Goal: Task Accomplishment & Management: Manage account settings

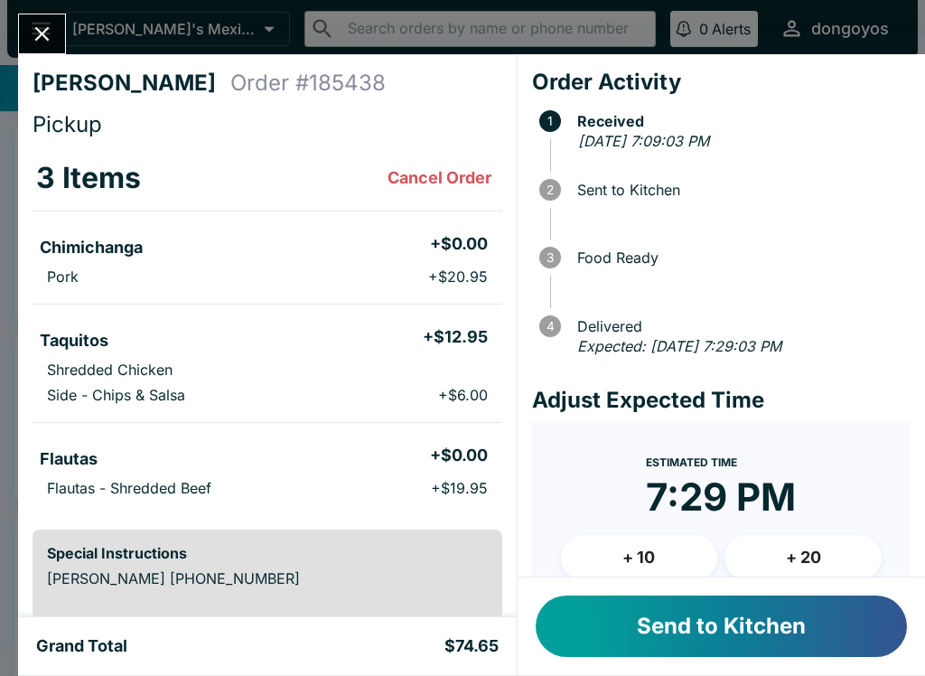
click at [743, 630] on button "Send to Kitchen" at bounding box center [721, 625] width 371 height 61
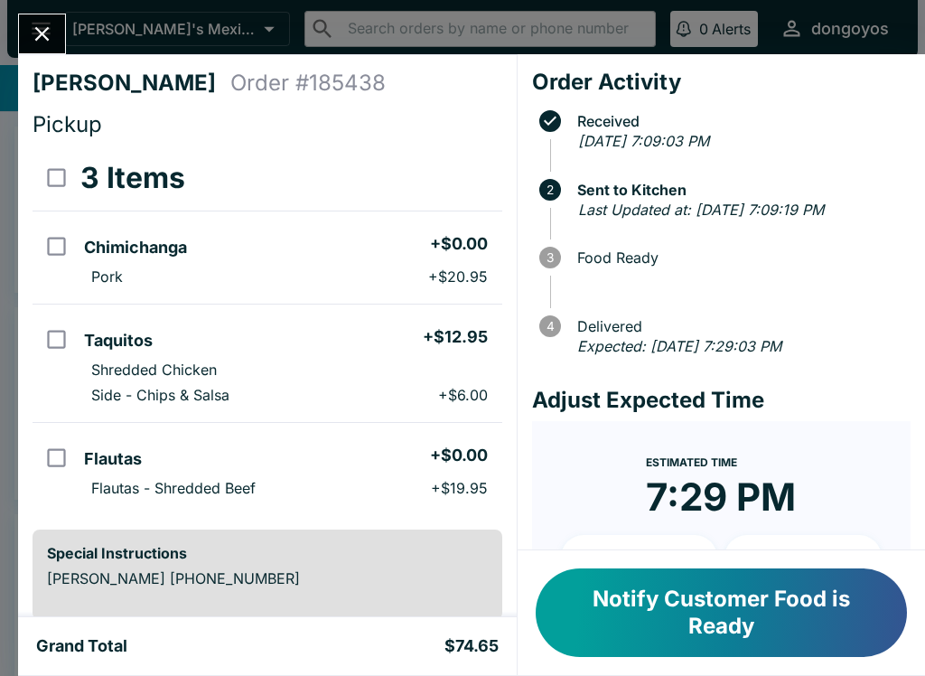
click at [19, 33] on button "Close" at bounding box center [42, 33] width 46 height 39
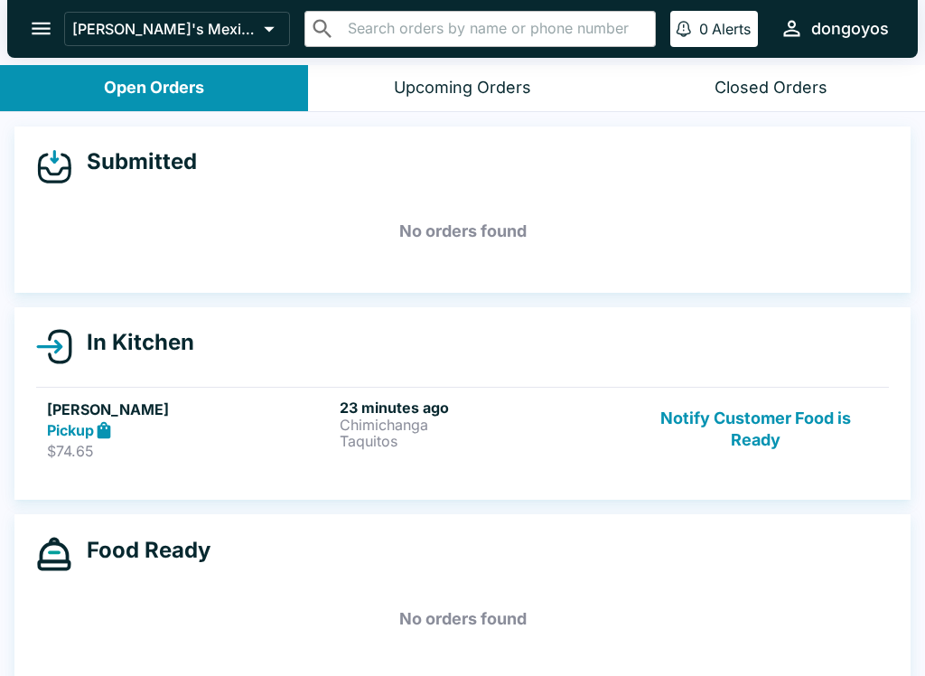
click at [216, 449] on p "$74.65" at bounding box center [189, 451] width 285 height 18
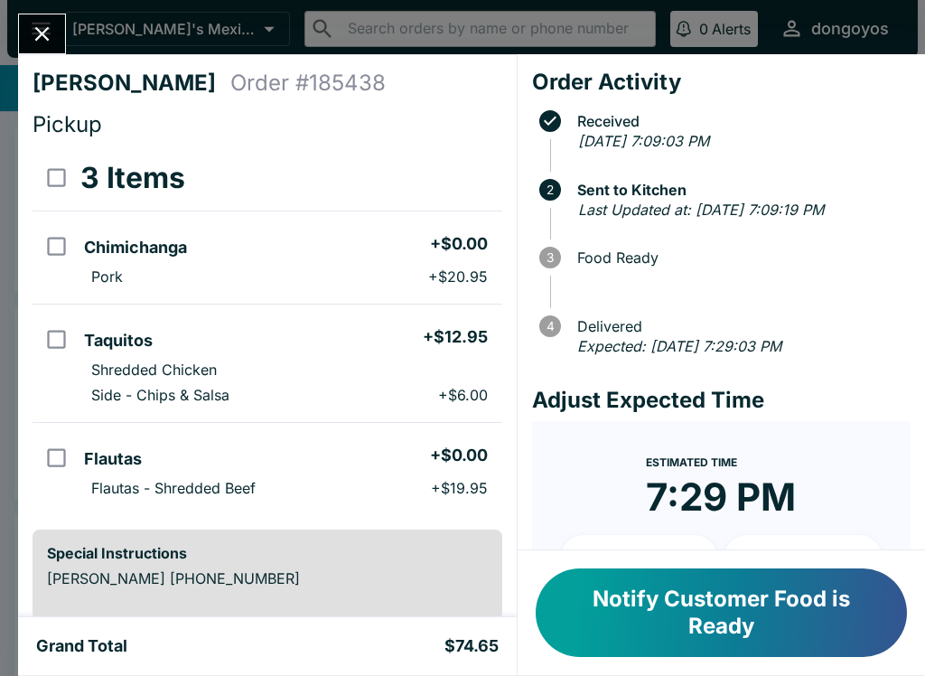
click at [62, 335] on input "orders table" at bounding box center [56, 339] width 41 height 41
click at [462, 176] on button "Refund" at bounding box center [452, 177] width 93 height 45
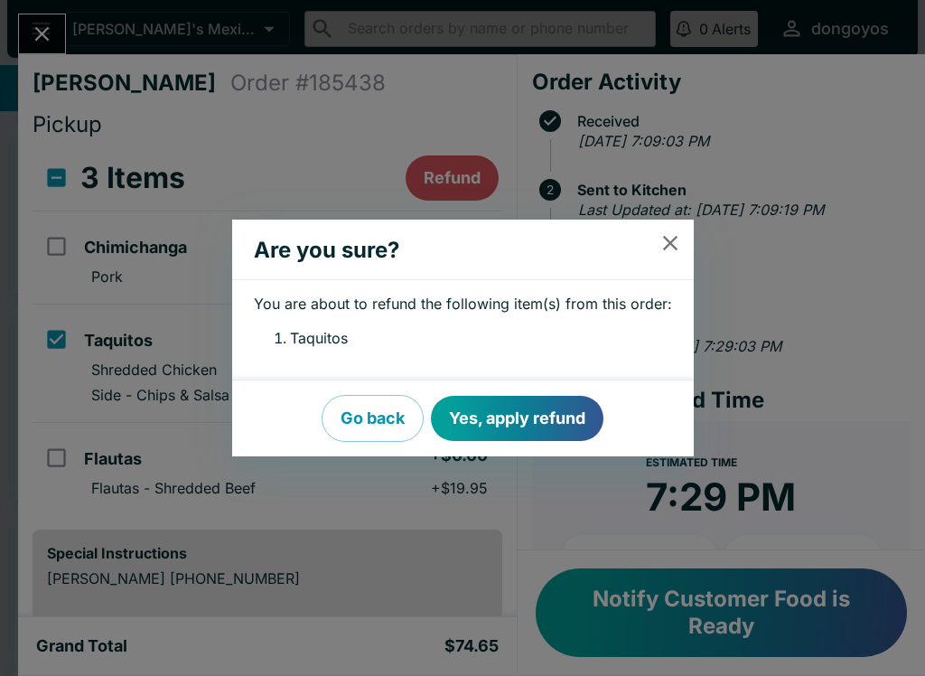
click at [500, 418] on button "Yes, apply refund" at bounding box center [517, 418] width 173 height 45
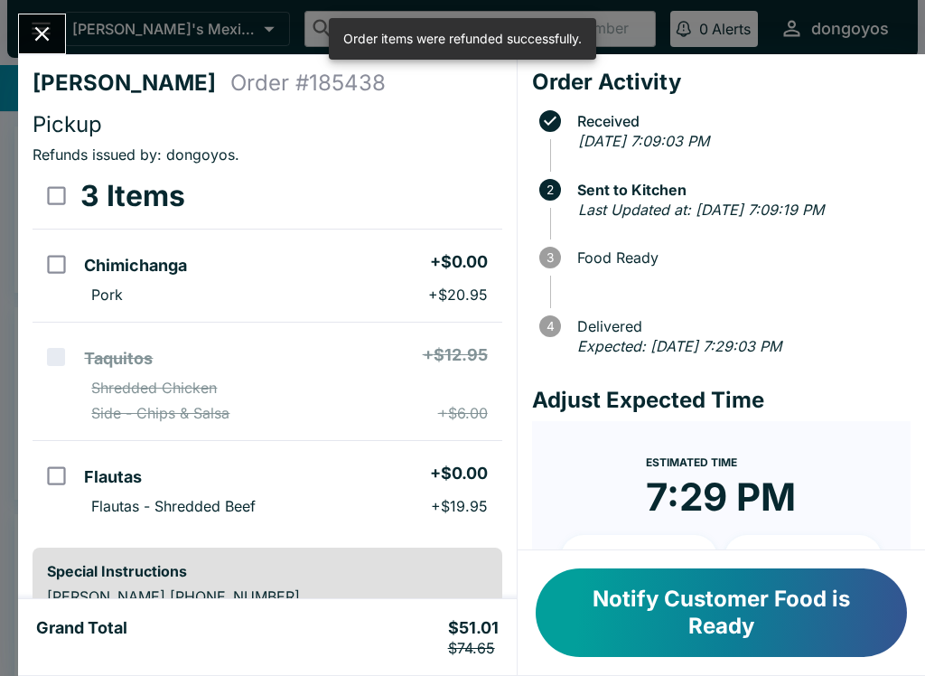
checkbox input "false"
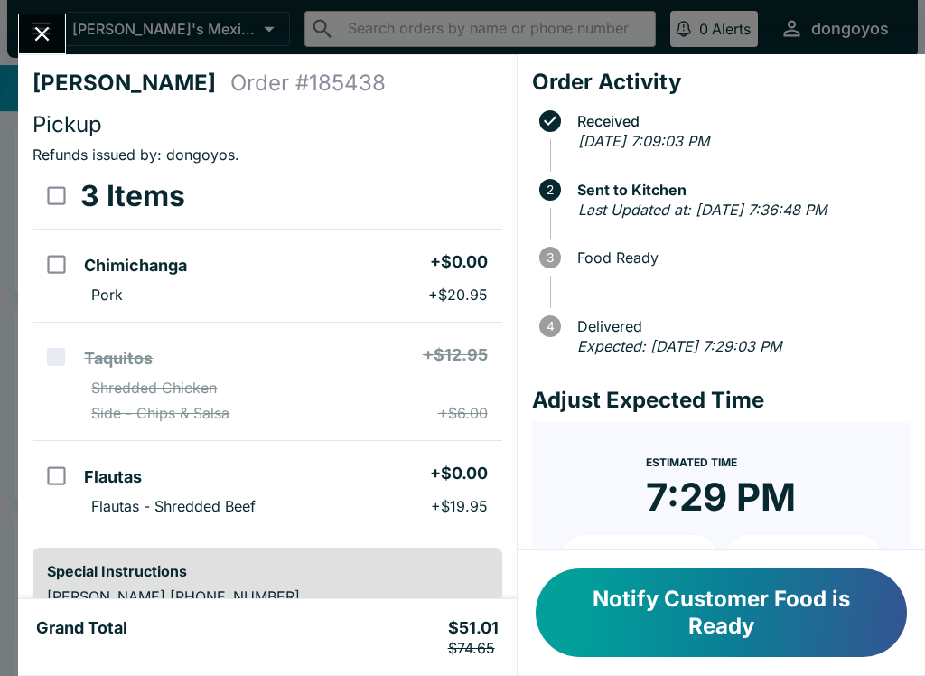
click at [47, 33] on icon "Close" at bounding box center [42, 34] width 24 height 24
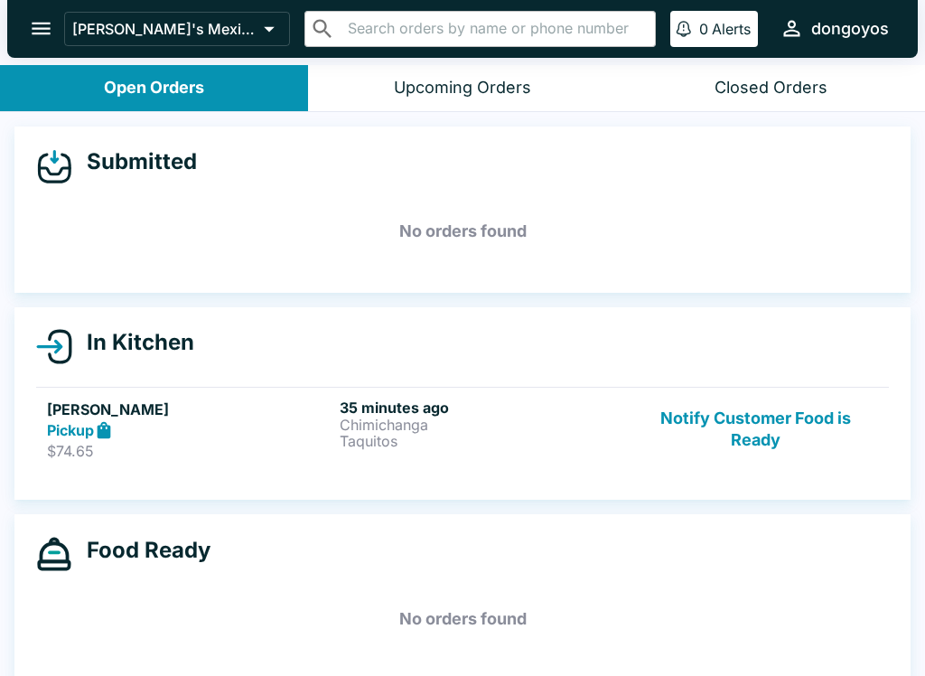
click at [752, 390] on link "[PERSON_NAME] Pickup $74.65 35 minutes ago Chimichanga Taquitos Notify Customer…" at bounding box center [462, 429] width 853 height 85
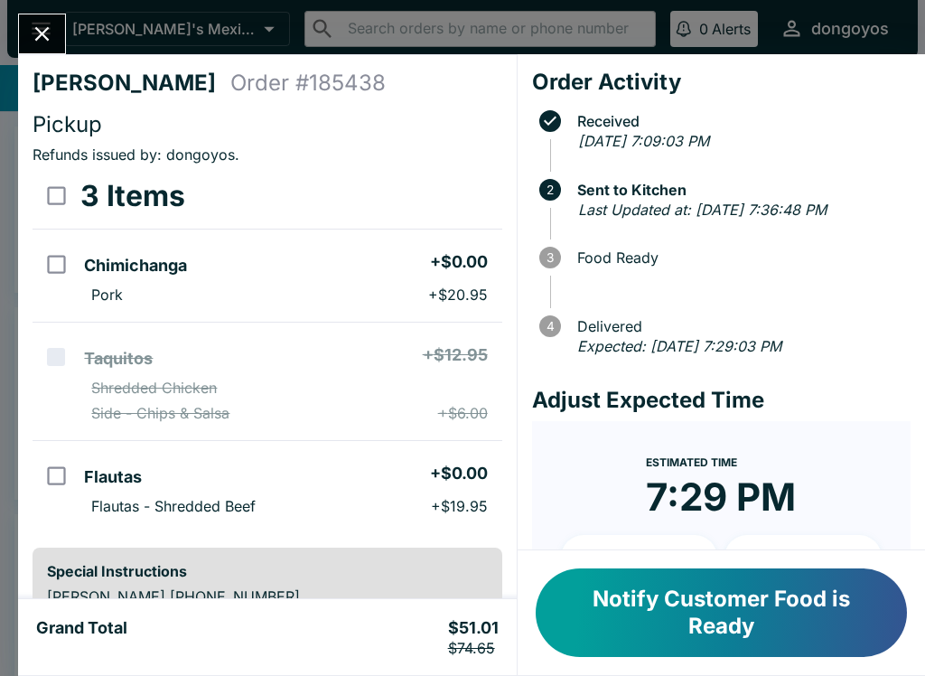
click at [751, 612] on button "Notify Customer Food is Ready" at bounding box center [721, 612] width 371 height 89
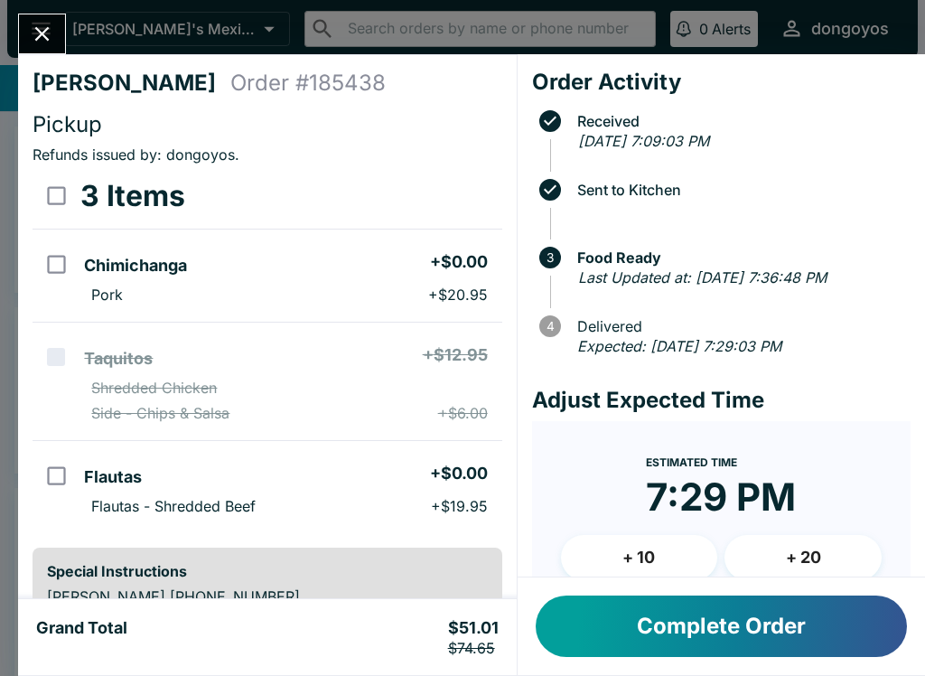
click at [762, 639] on button "Complete Order" at bounding box center [721, 625] width 371 height 61
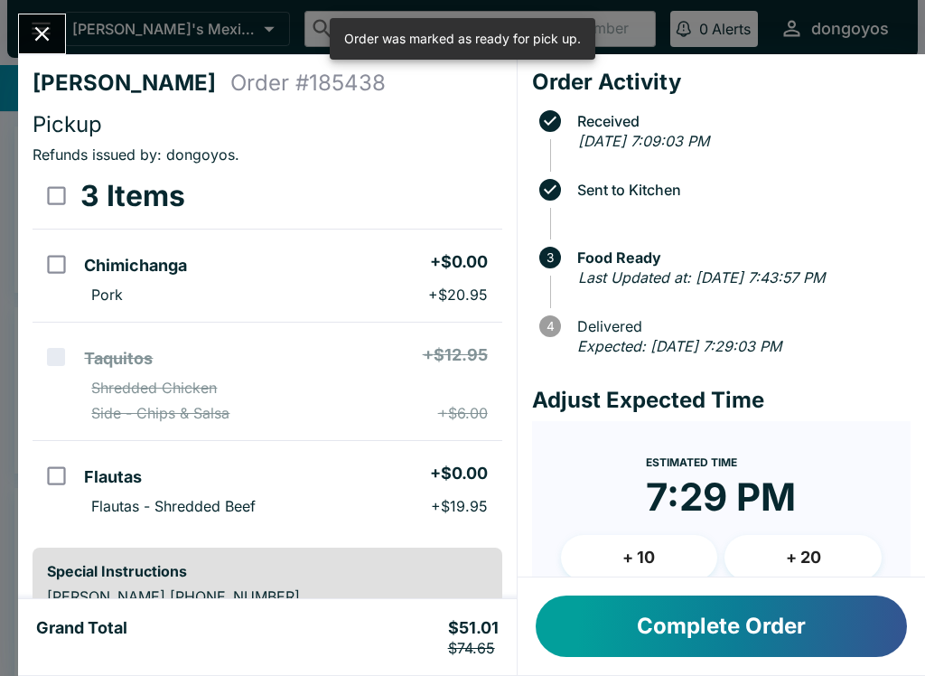
click at [68, 24] on div "[PERSON_NAME] Order # 185438 Pickup Refunds issued by: dongoyos . 3 Items Chimi…" at bounding box center [462, 338] width 925 height 676
click at [68, 23] on div "[PERSON_NAME] Order # 185438 Pickup Refunds issued by: dongoyos . 3 Items Chimi…" at bounding box center [462, 338] width 925 height 676
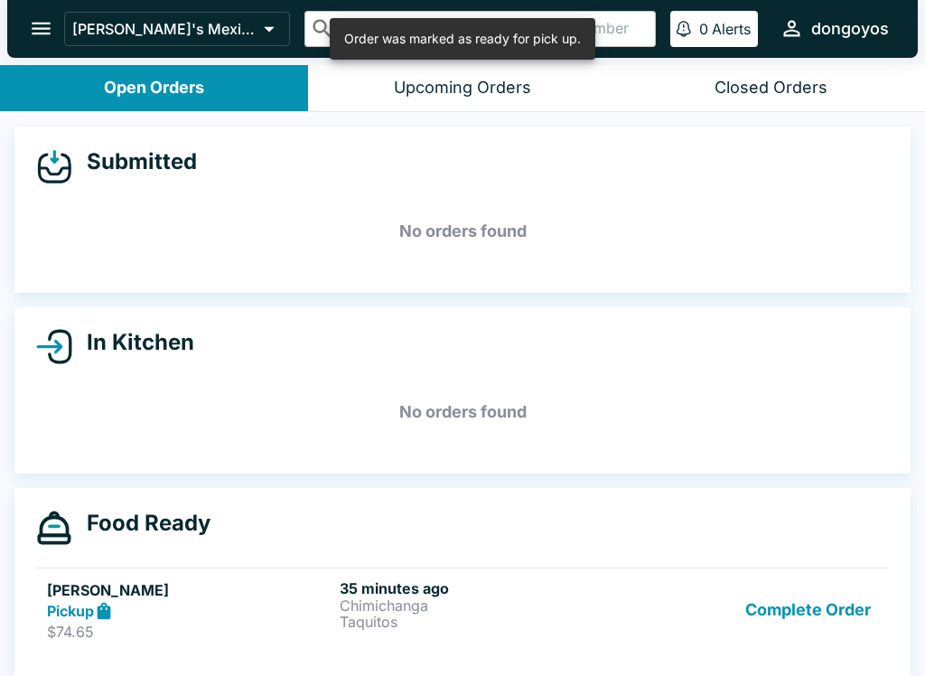
click at [802, 596] on button "Complete Order" at bounding box center [808, 610] width 140 height 62
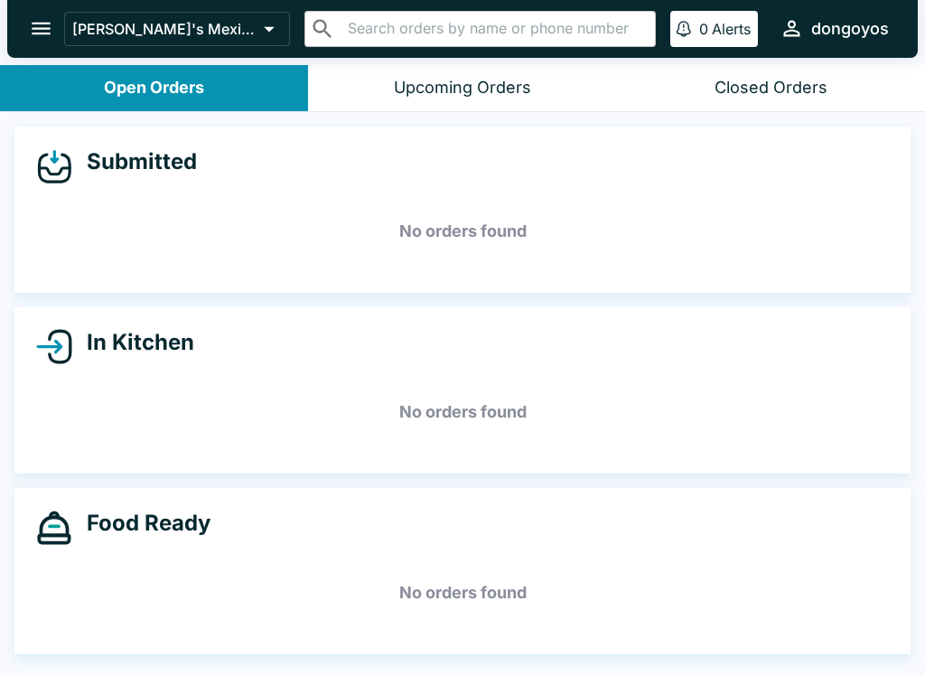
click at [778, 71] on button "Closed Orders" at bounding box center [771, 88] width 308 height 46
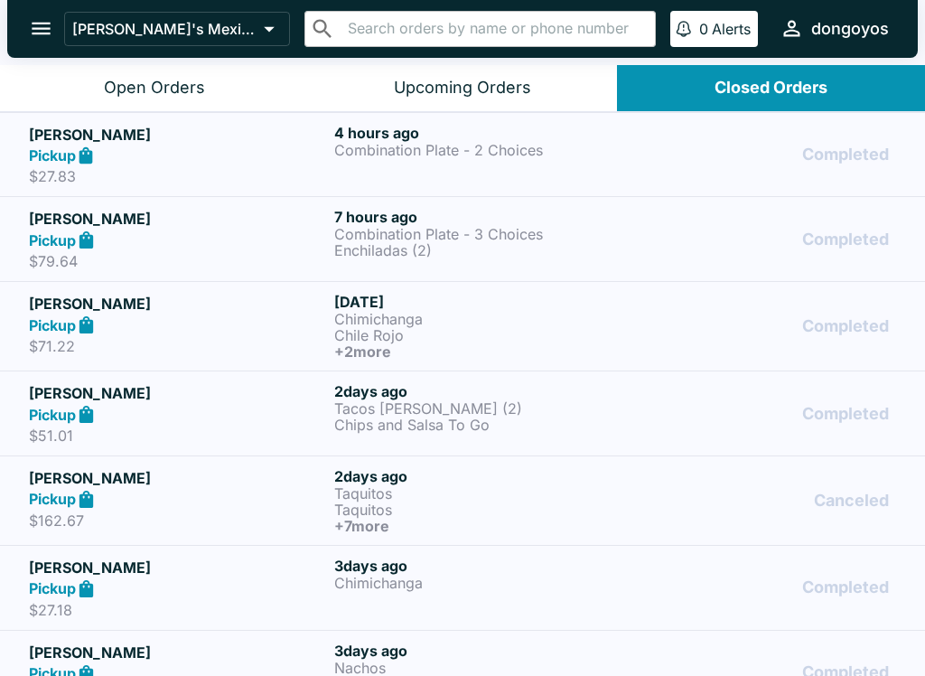
click at [412, 107] on button "Upcoming Orders" at bounding box center [462, 88] width 308 height 46
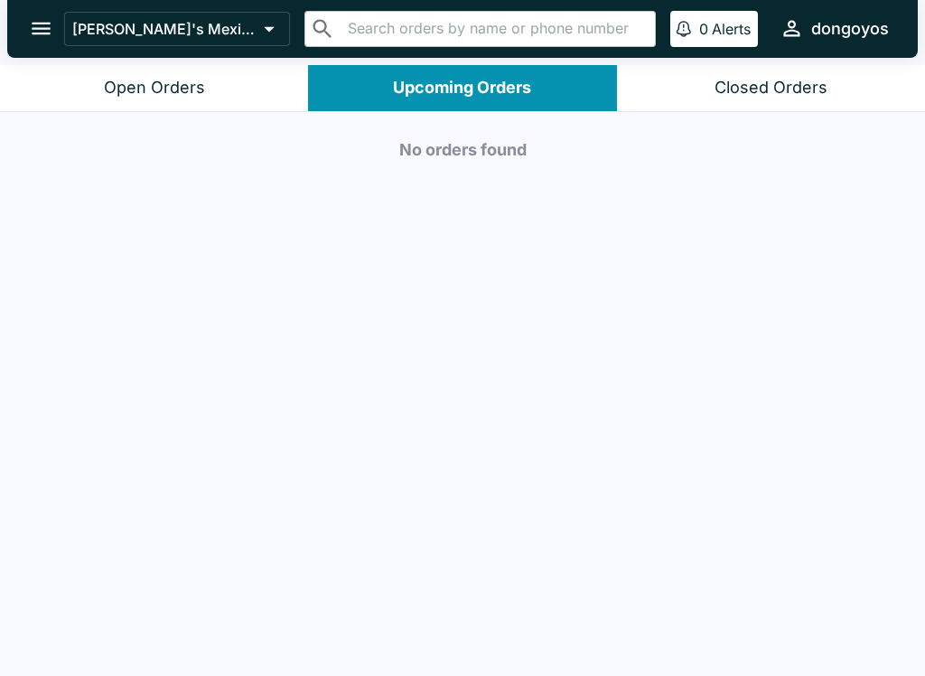
click at [705, 46] on button "0 Alerts" at bounding box center [714, 29] width 88 height 36
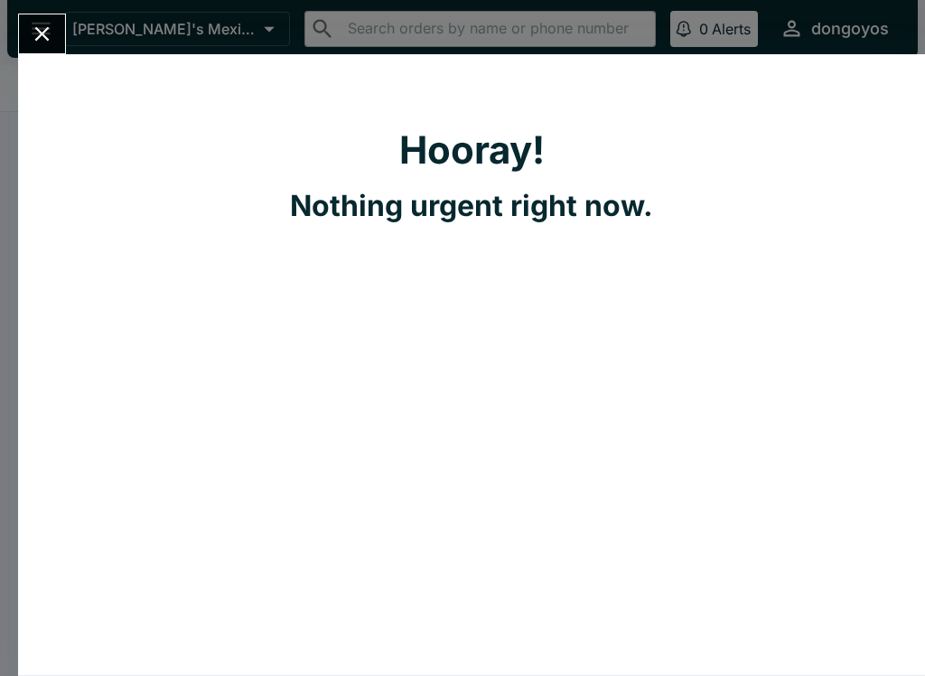
click at [733, 84] on div "Hooray! Nothing urgent right now." at bounding box center [471, 364] width 907 height 620
click at [36, 61] on div "Hooray! Nothing urgent right now." at bounding box center [471, 364] width 907 height 620
click at [33, 42] on icon "Close" at bounding box center [42, 34] width 24 height 24
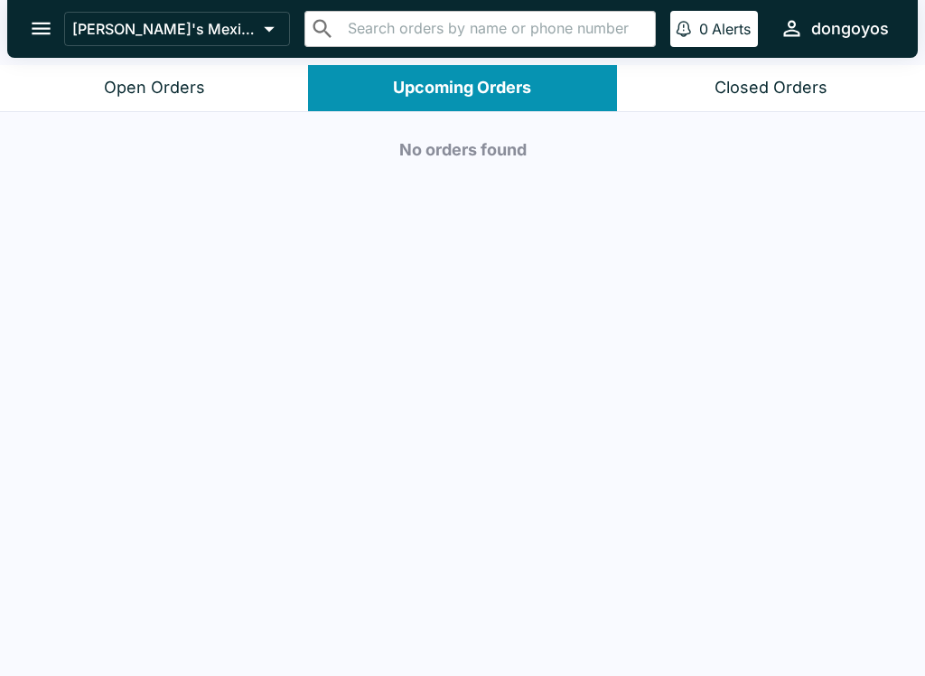
click at [744, 89] on div "Closed Orders" at bounding box center [770, 88] width 113 height 21
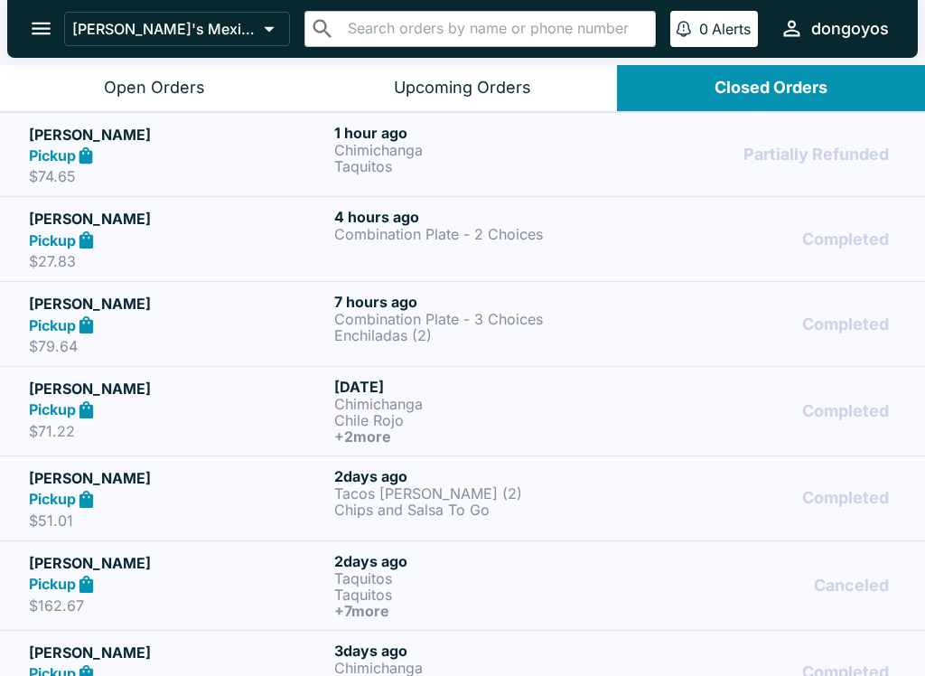
click at [292, 167] on p "$74.65" at bounding box center [178, 176] width 298 height 18
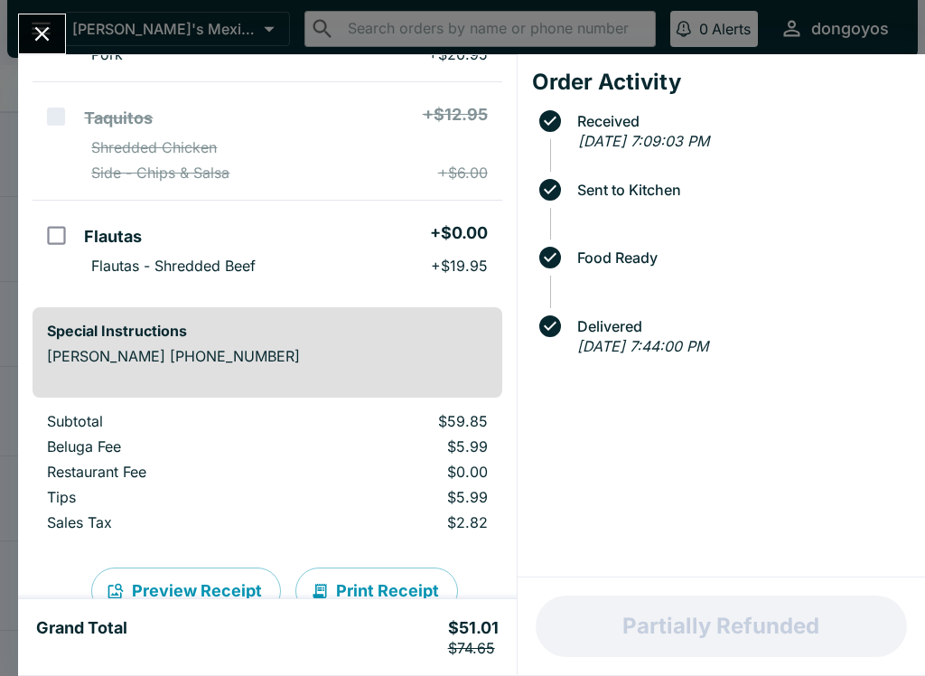
scroll to position [241, 0]
click at [21, 32] on button "Close" at bounding box center [42, 33] width 46 height 39
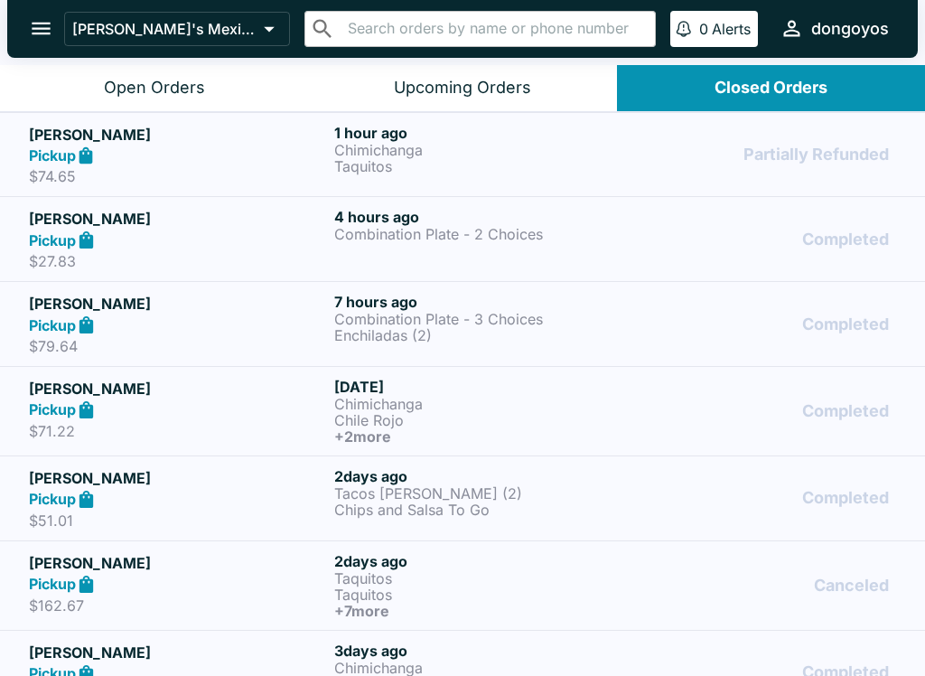
click at [118, 87] on div "Open Orders" at bounding box center [154, 88] width 101 height 21
